Goal: Use online tool/utility: Use online tool/utility

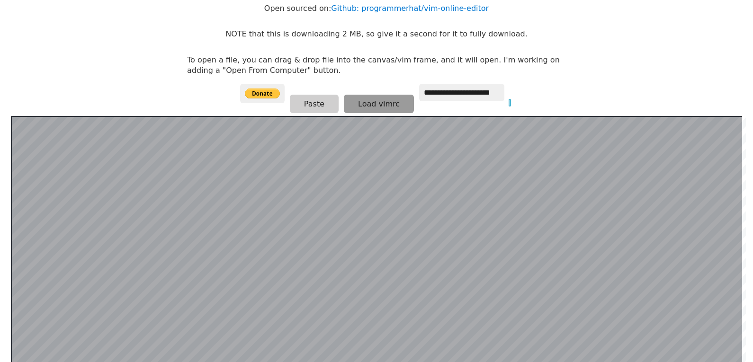
scroll to position [90, 0]
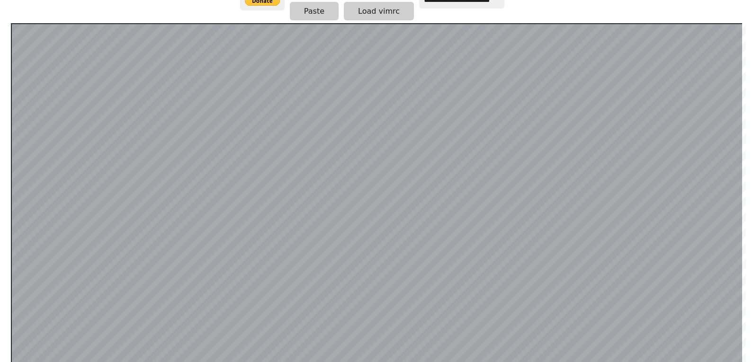
scroll to position [184, 0]
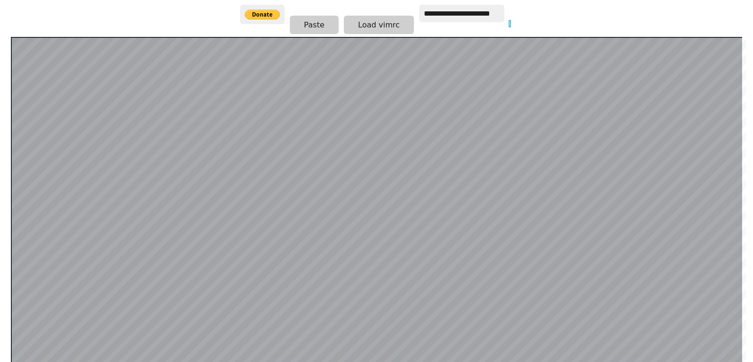
scroll to position [90, 0]
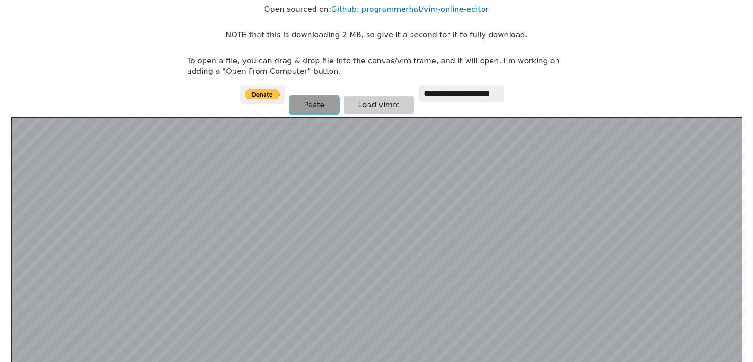
click at [295, 108] on button "Paste" at bounding box center [314, 105] width 49 height 18
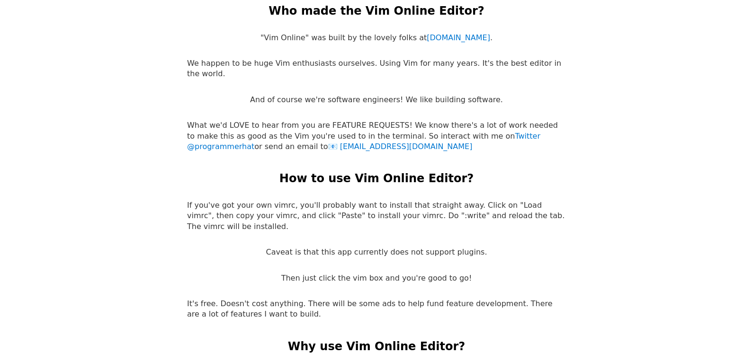
scroll to position [1801, 0]
